Goal: Task Accomplishment & Management: Use online tool/utility

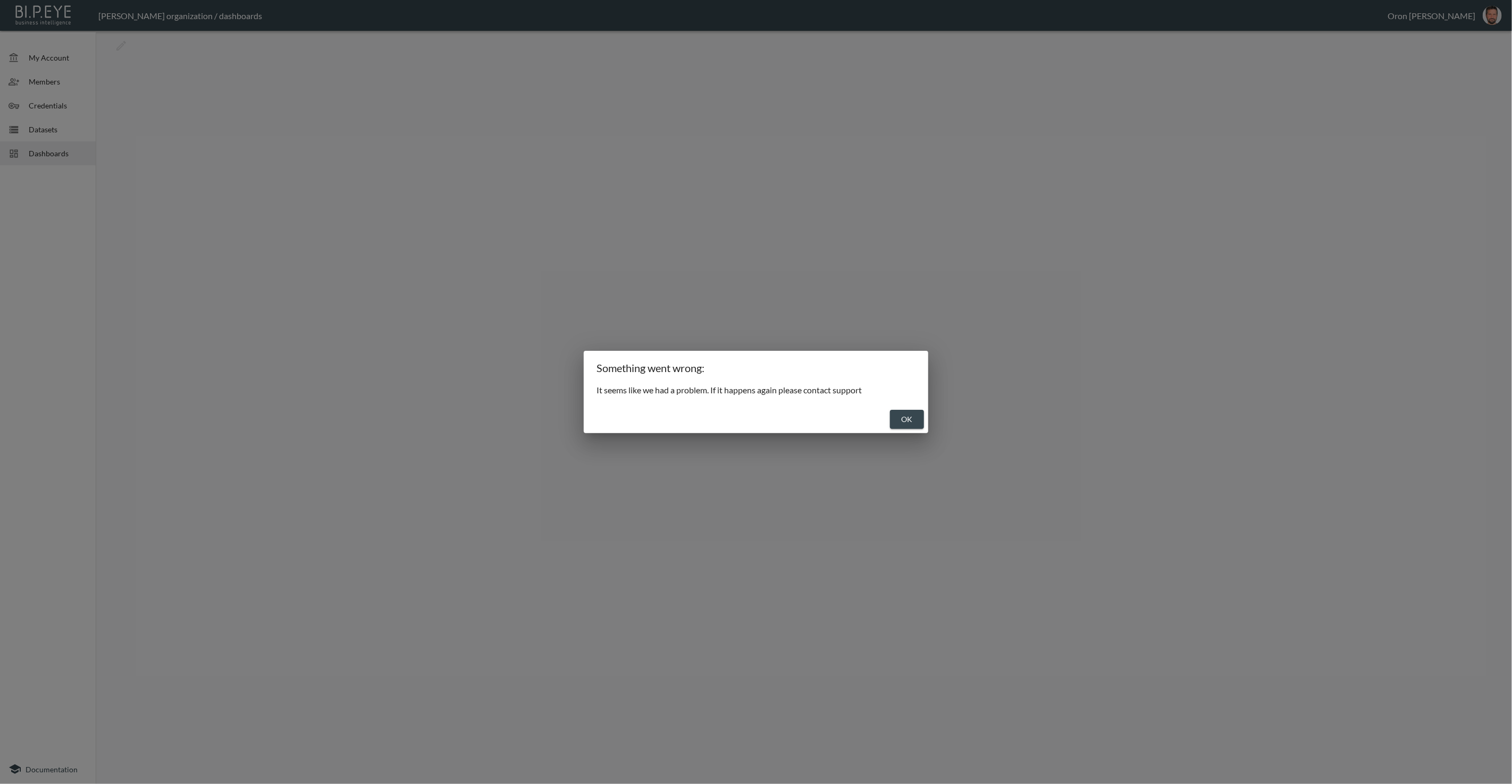
click at [907, 416] on button "OK" at bounding box center [907, 419] width 34 height 19
drag, startPoint x: 902, startPoint y: 415, endPoint x: 926, endPoint y: 407, distance: 25.3
click at [902, 415] on button "OK" at bounding box center [907, 419] width 34 height 19
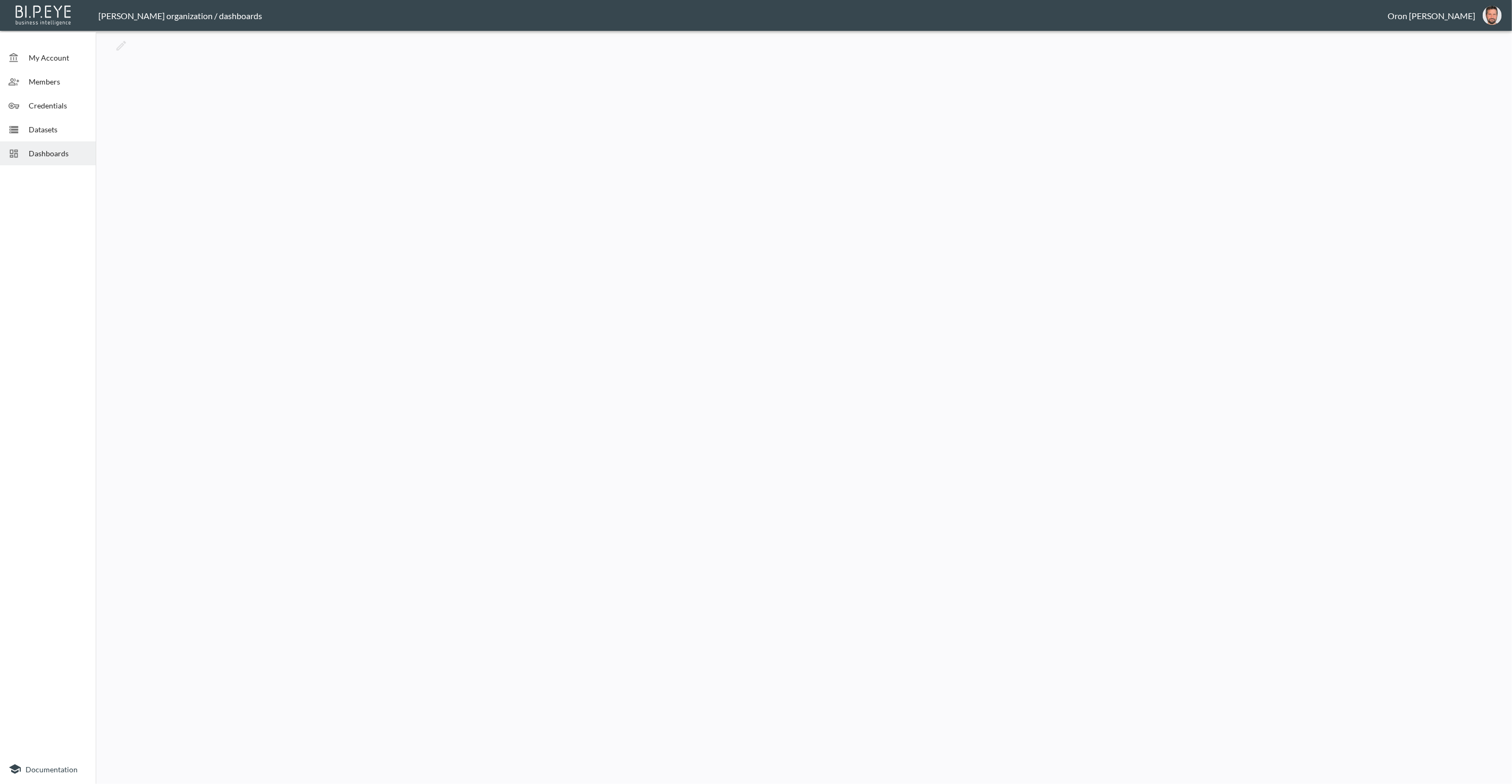
click at [1503, 15] on button "oron@bipeye.com" at bounding box center [1493, 15] width 34 height 26
click at [1476, 39] on li "Switch Organization" at bounding box center [1457, 37] width 74 height 10
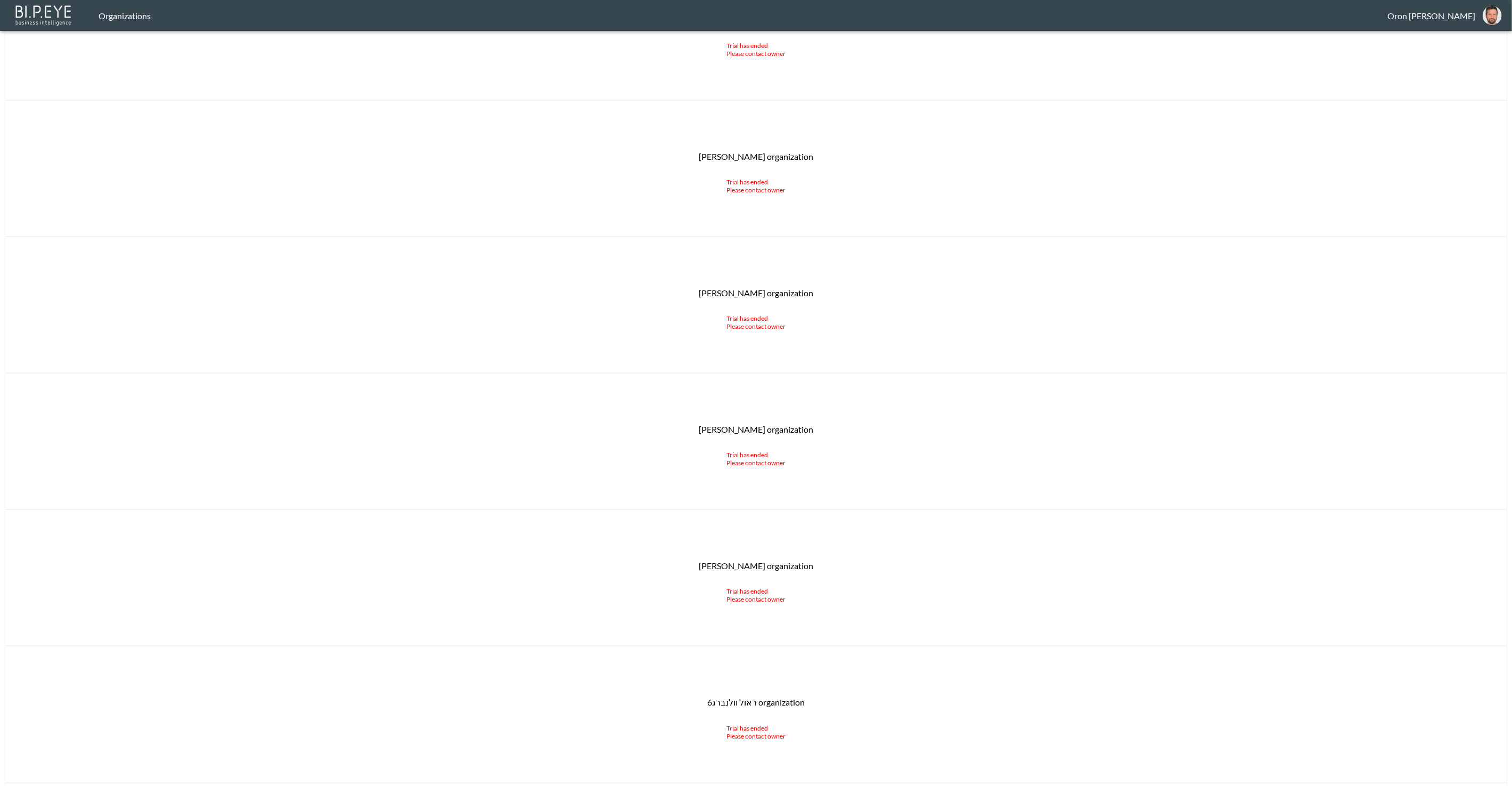
scroll to position [13744, 0]
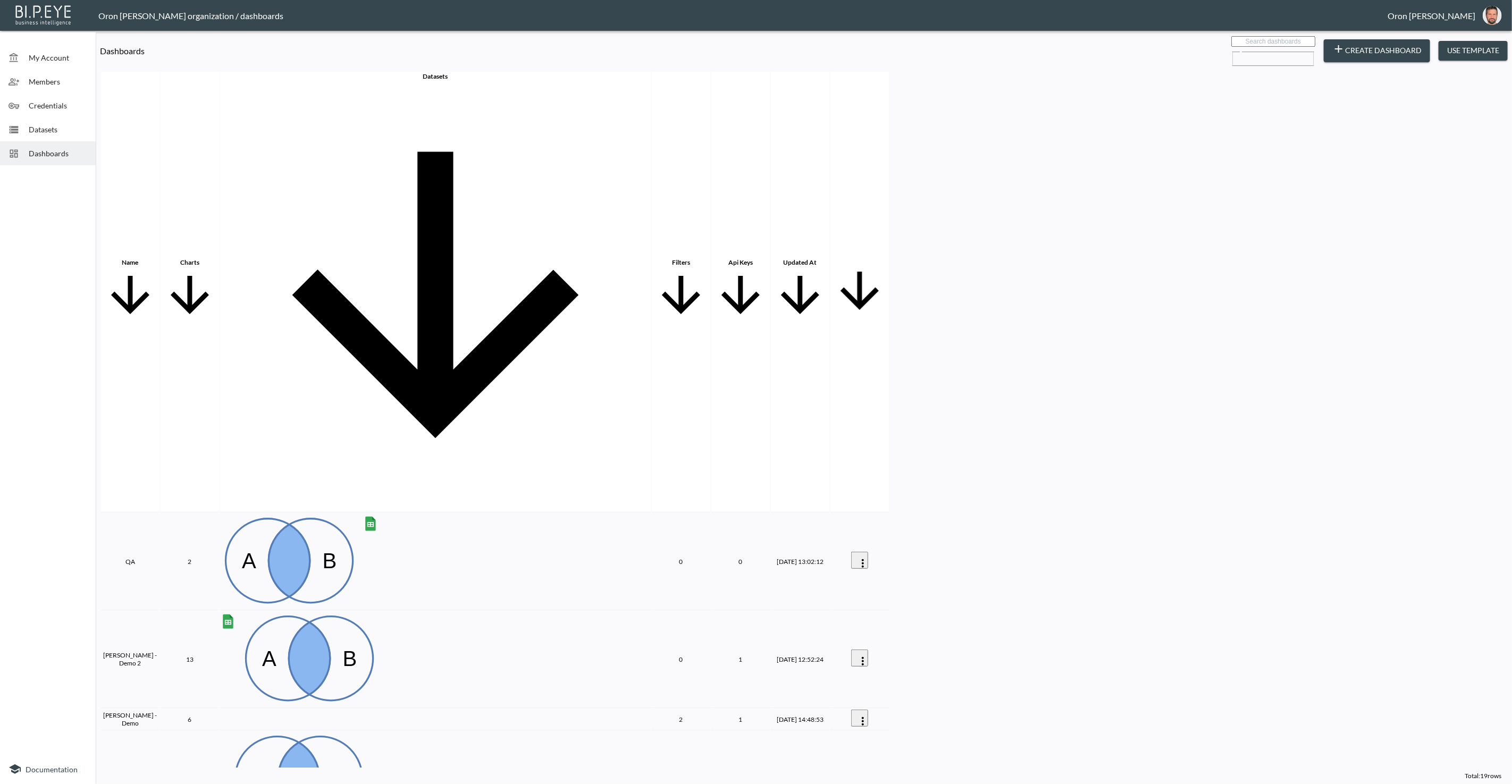
drag, startPoint x: 49, startPoint y: 133, endPoint x: 42, endPoint y: 135, distance: 7.3
click at [48, 133] on span "Datasets" at bounding box center [58, 129] width 58 height 11
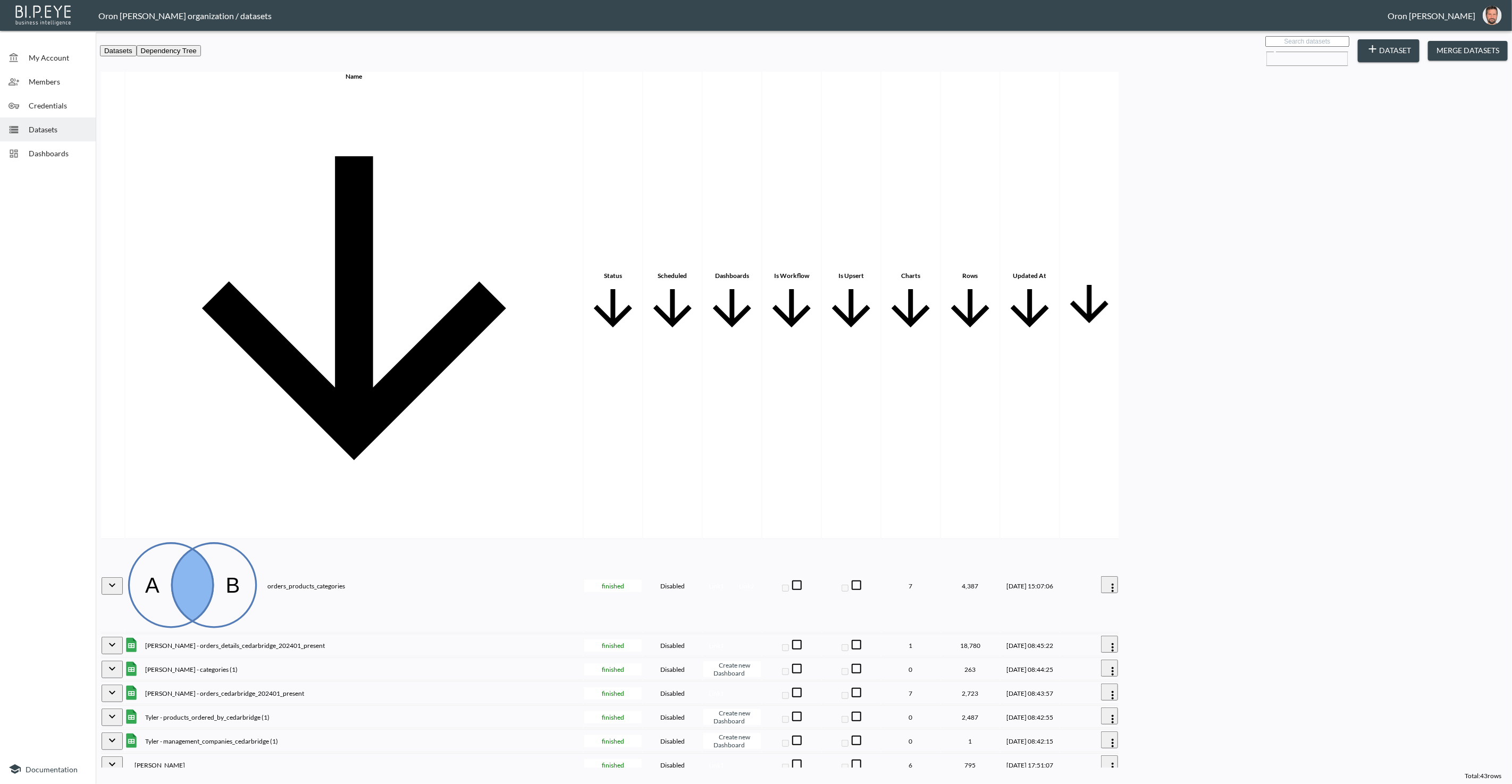
click at [1411, 48] on button "Dataset" at bounding box center [1388, 51] width 61 height 23
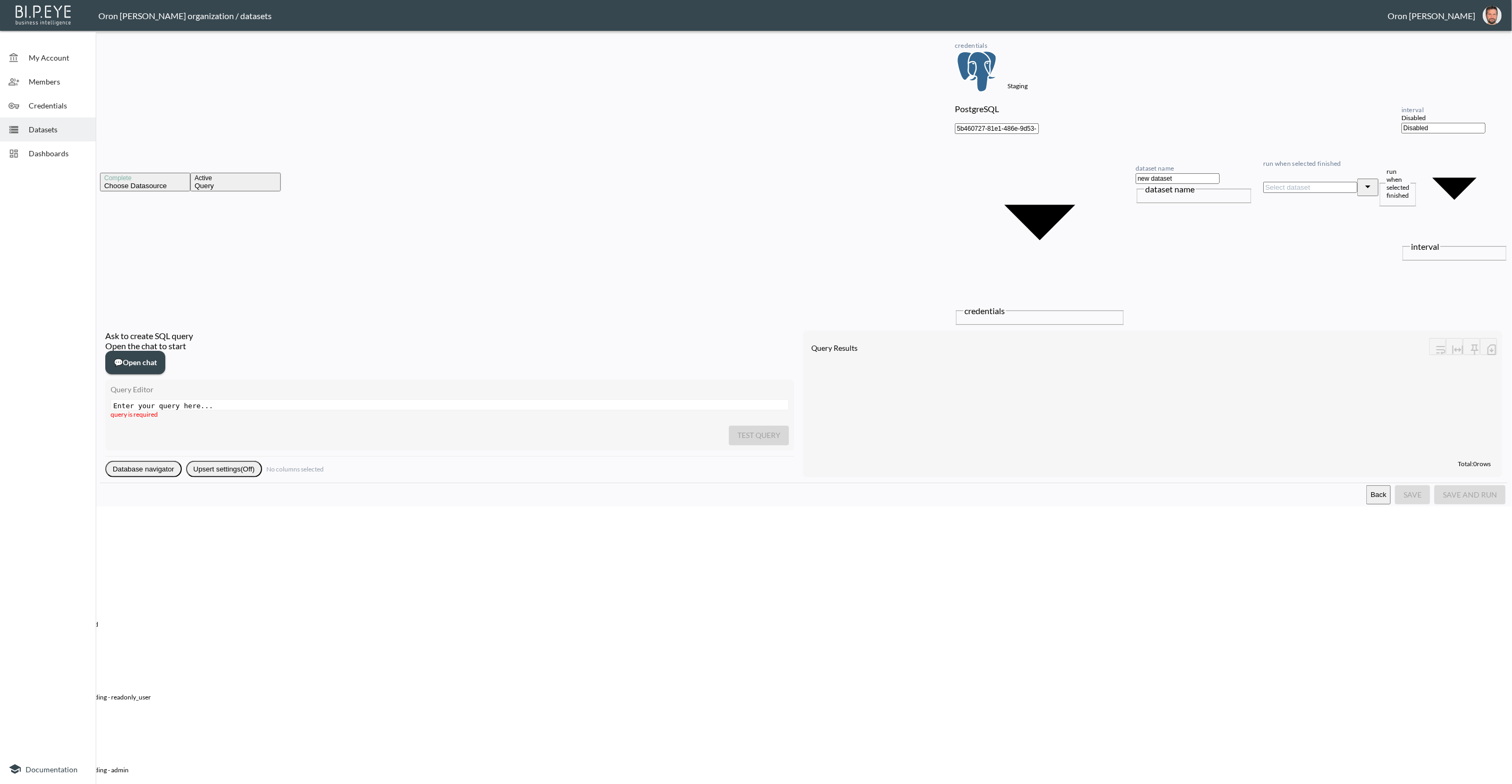
click at [970, 56] on body "BI.P.EYE, Interactive Analytics Dashboards - app Oron Bendavid organization / d…" at bounding box center [756, 392] width 1512 height 784
click at [65, 642] on p "PostgreSQL" at bounding box center [43, 647] width 44 height 10
type input "33565624-96c9-42d7-9e06-949fc026634e"
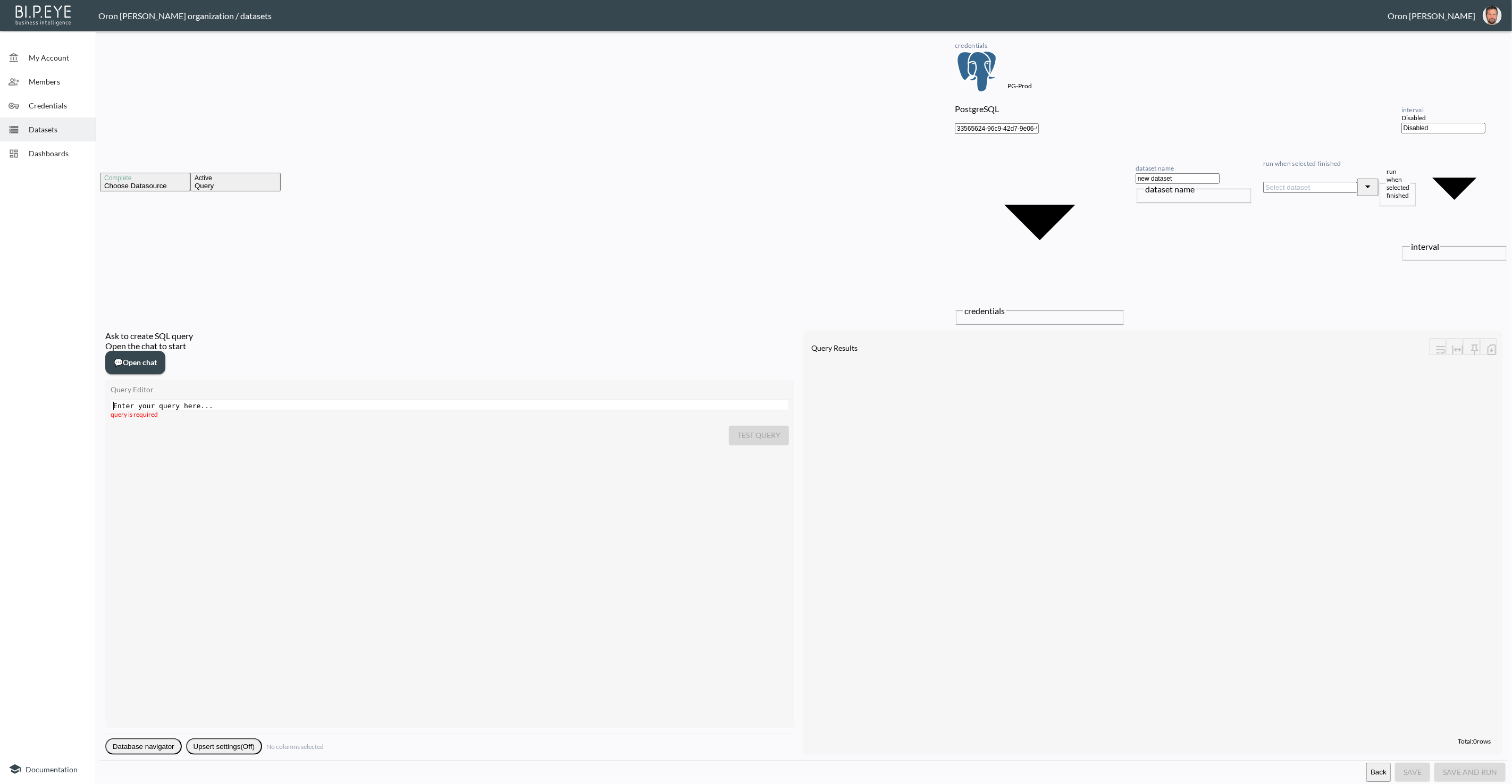
click at [671, 399] on div "Enter your query here... ​ x ​" at bounding box center [462, 417] width 704 height 36
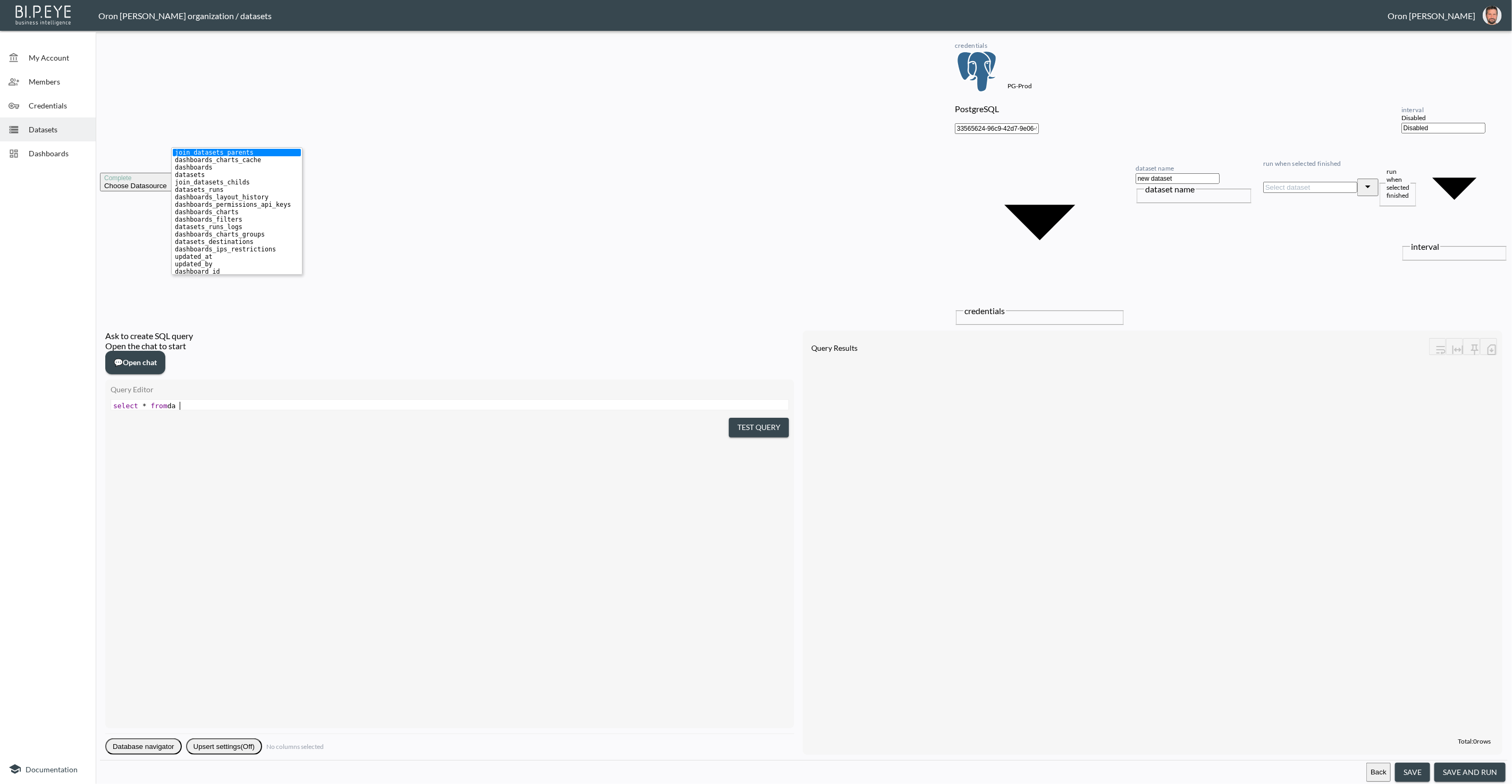
type textarea "select * from dash"
paste textarea "'"
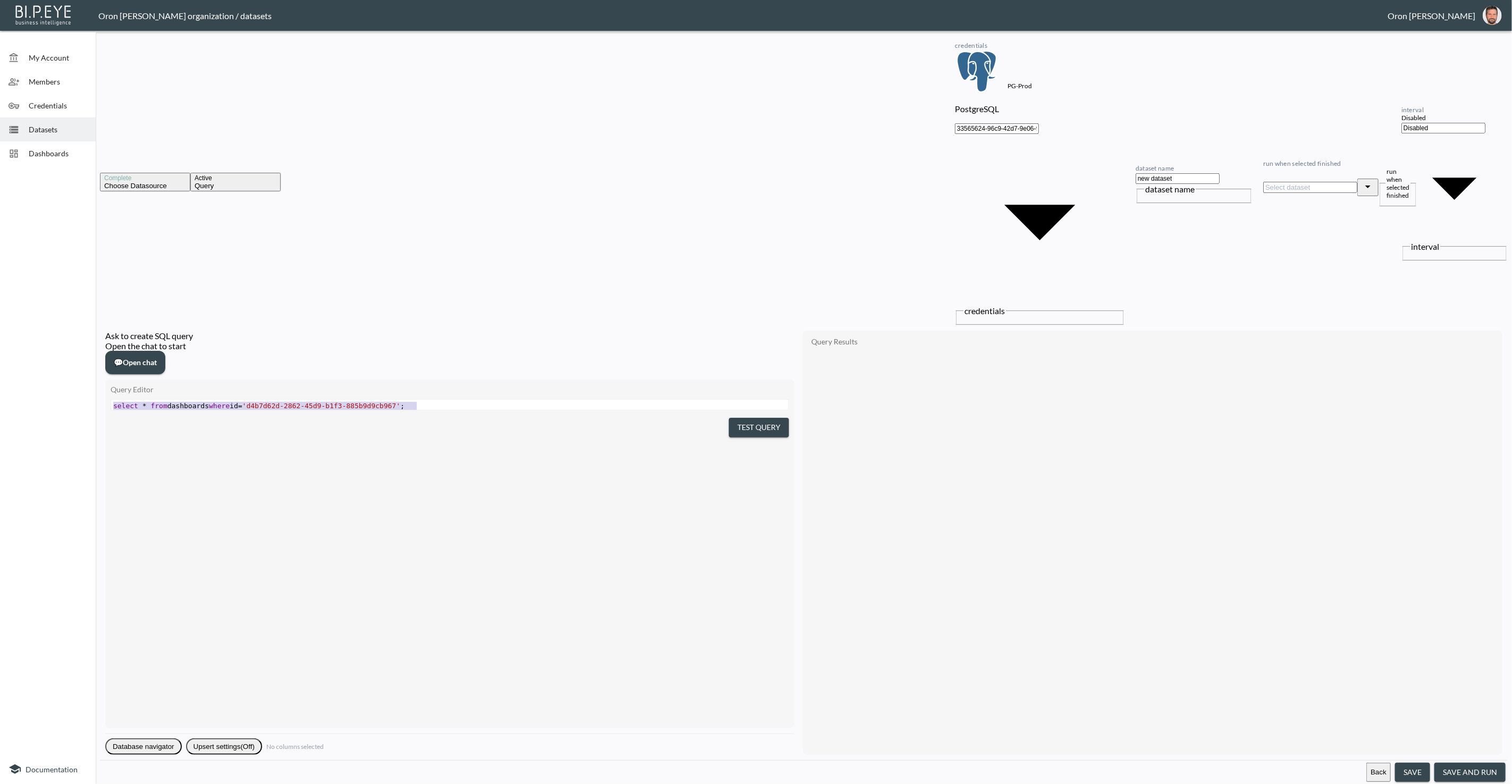
type textarea "select * from dashboards where id='d4b7d62d-2862-45d9-b1f3-885b9d9cb967';"
click at [750, 437] on button "Test Query" at bounding box center [758, 428] width 60 height 19
click at [814, 353] on div "▶" at bounding box center [813, 356] width 7 height 6
